Goal: Task Accomplishment & Management: Manage account settings

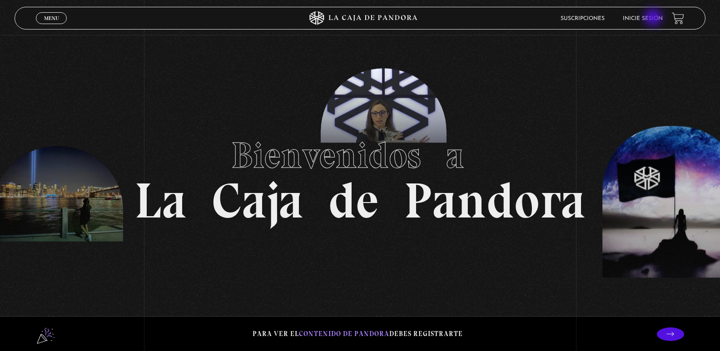
click at [655, 18] on link "Inicie sesión" at bounding box center [643, 18] width 40 height 5
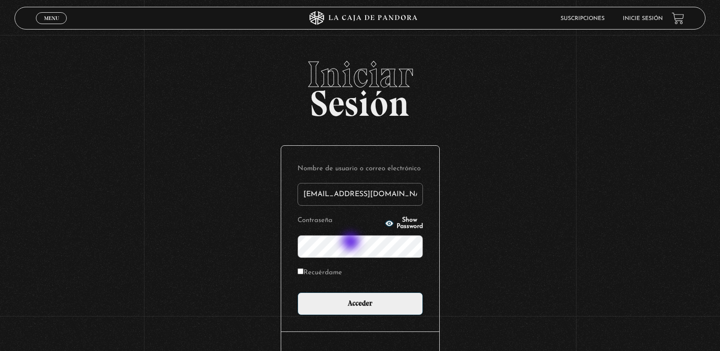
type input "[EMAIL_ADDRESS][DOMAIN_NAME]"
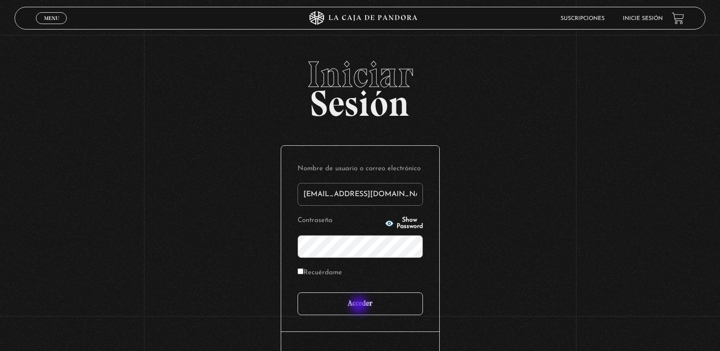
click at [360, 306] on input "Acceder" at bounding box center [360, 304] width 125 height 23
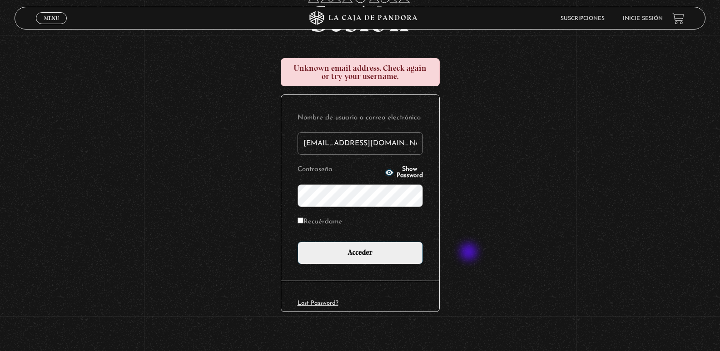
scroll to position [91, 0]
